Goal: Find specific page/section: Find specific page/section

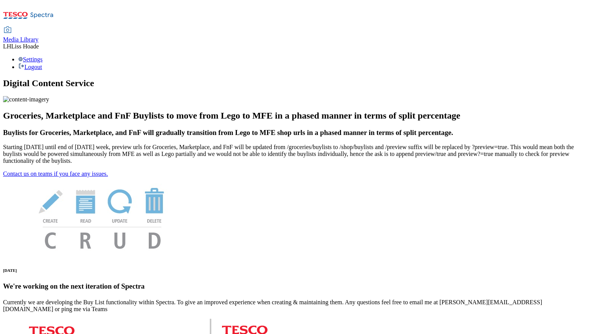
click at [39, 36] on span "Media Library" at bounding box center [20, 39] width 35 height 6
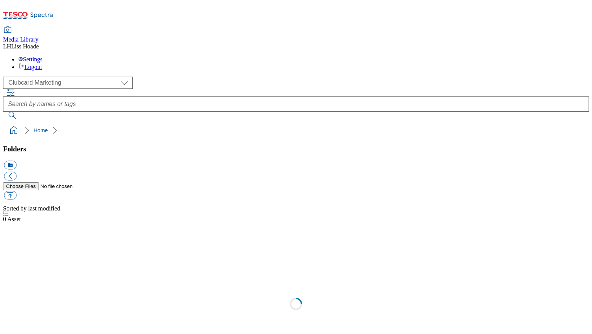
scroll to position [0, 0]
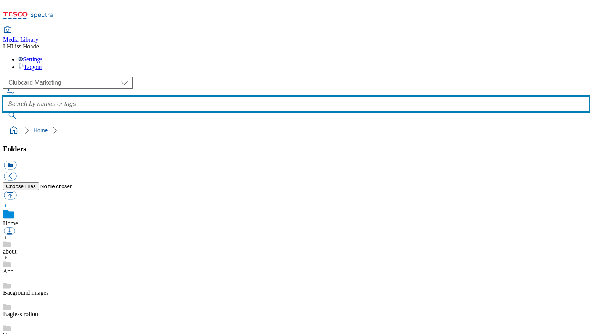
click at [282, 97] on input "text" at bounding box center [296, 104] width 586 height 15
paste input "2309-Lunchbox-BLthumb-246-SaladsFruit.jpeg"
type input "2309-Lunchbox-BLthumb-246-SaladsFruit.jpeg"
click at [3, 112] on button "submit" at bounding box center [13, 116] width 20 height 8
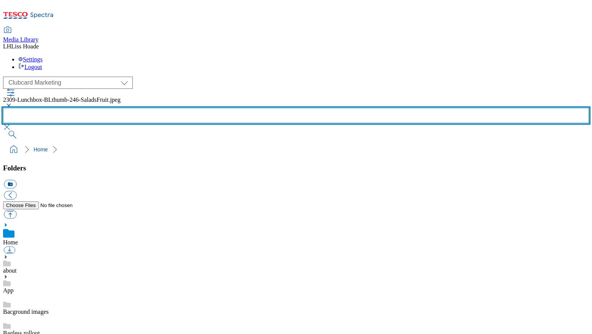
scroll to position [680, 0]
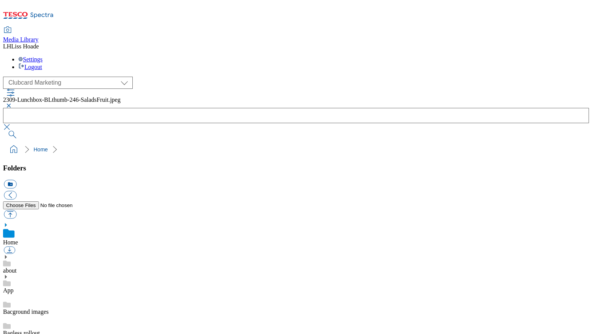
click at [12, 103] on button "button" at bounding box center [7, 105] width 9 height 5
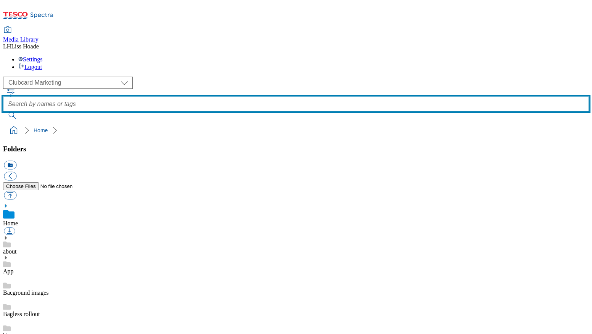
click at [304, 97] on input "text" at bounding box center [296, 104] width 586 height 15
paste input "2309-Lunchbox-BLthumb-246-Drinks.jpeg"
type input "2309-Lunchbox-BLthumb-246-Drinks.jpeg"
click at [3, 112] on button "submit" at bounding box center [13, 116] width 20 height 8
